Goal: Task Accomplishment & Management: Use online tool/utility

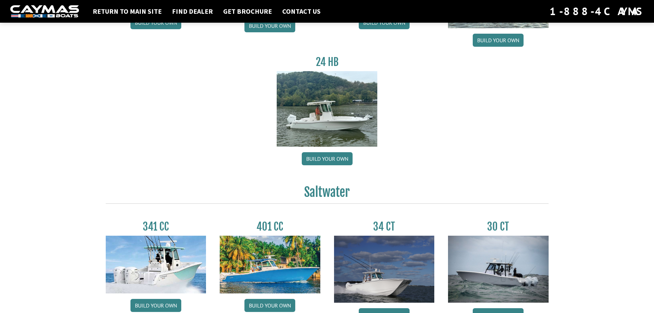
scroll to position [126, 0]
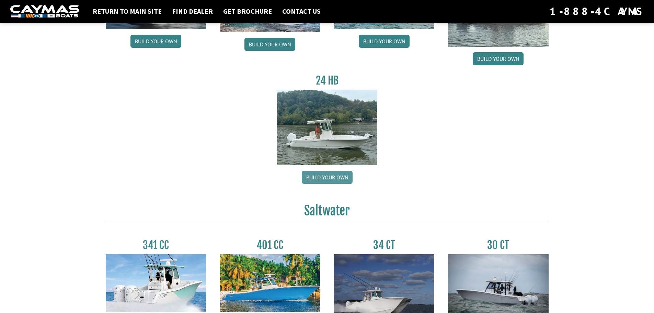
click at [327, 179] on link "Build your own" at bounding box center [327, 177] width 51 height 13
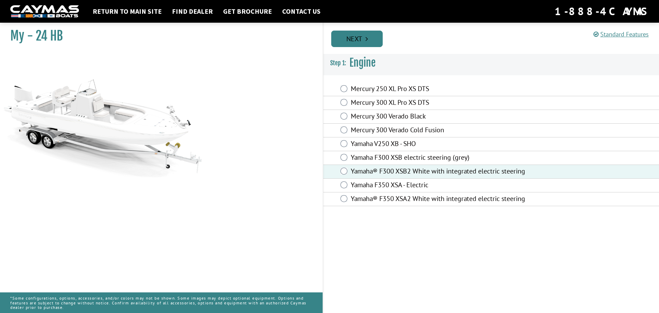
click at [373, 36] on link "Next" at bounding box center [357, 39] width 52 height 16
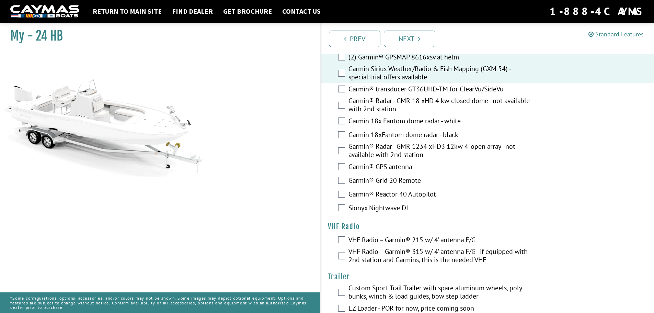
scroll to position [1509, 0]
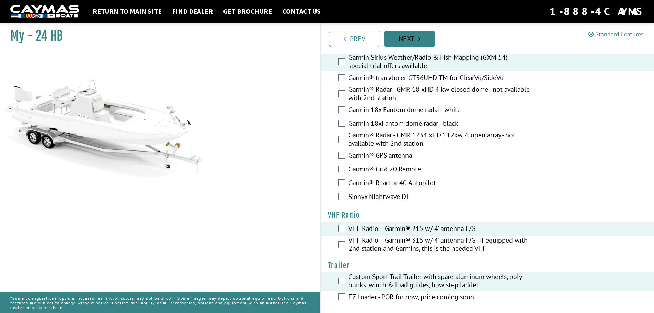
click at [411, 35] on link "Next" at bounding box center [410, 39] width 52 height 16
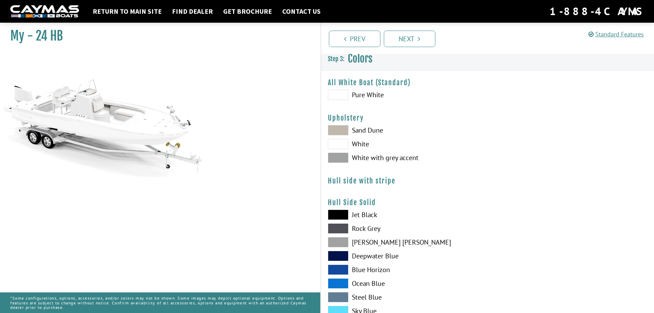
scroll to position [0, 0]
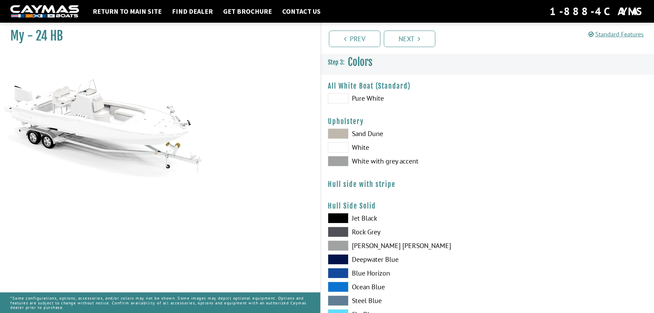
click at [344, 133] on span at bounding box center [338, 133] width 21 height 10
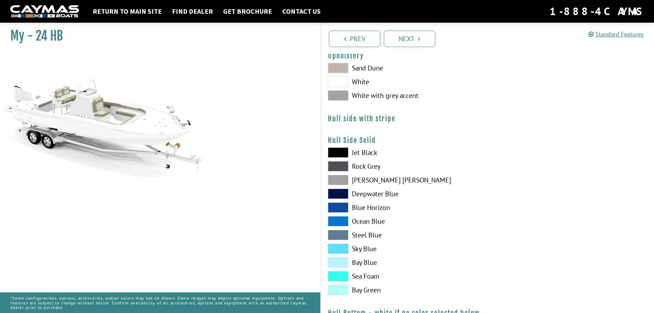
scroll to position [69, 0]
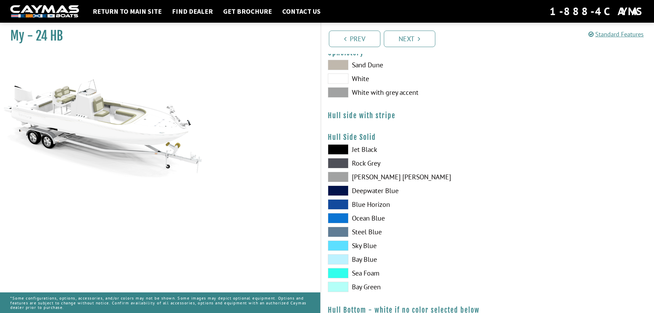
click at [339, 272] on span at bounding box center [338, 273] width 21 height 10
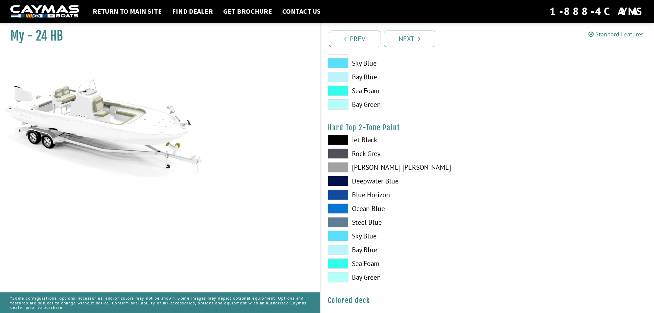
scroll to position [435, 0]
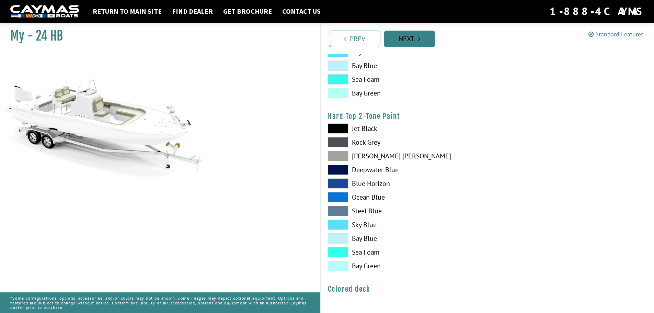
click at [417, 36] on link "Next" at bounding box center [410, 39] width 52 height 16
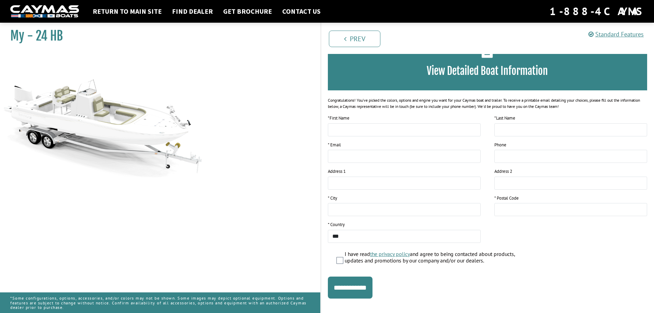
scroll to position [56, 0]
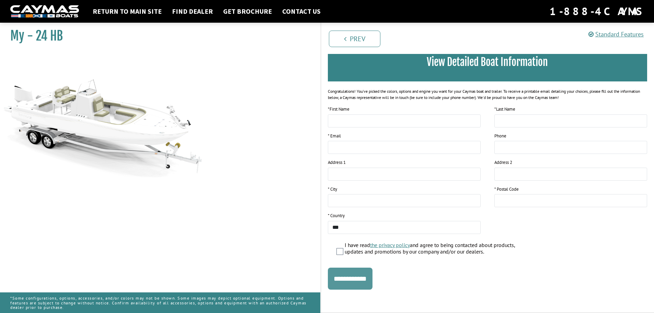
click at [363, 282] on input "**********" at bounding box center [350, 279] width 45 height 22
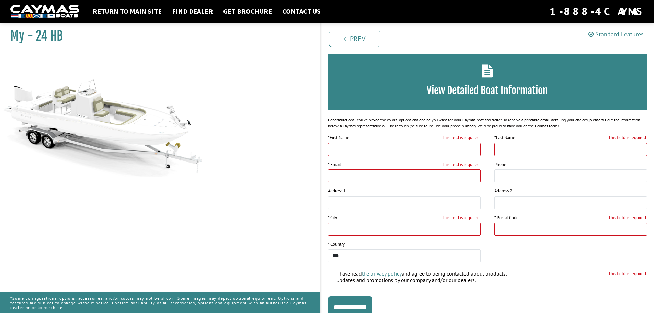
scroll to position [0, 0]
